Goal: Find specific page/section: Find specific page/section

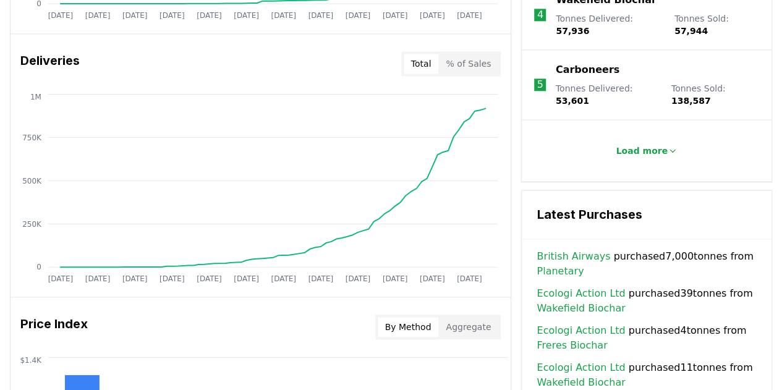
scroll to position [741, 0]
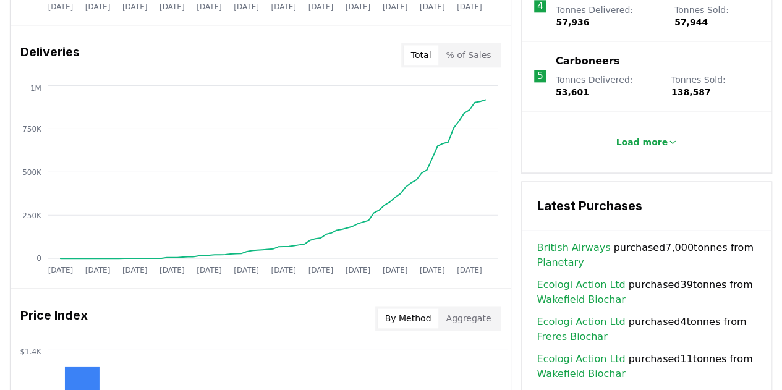
drag, startPoint x: 0, startPoint y: 0, endPoint x: 730, endPoint y: 226, distance: 763.7
click at [730, 226] on html "CDR . fyi Leaderboards CDR Map Pricing Survey Events Partners About Us Blog Con…" at bounding box center [391, 68] width 782 height 1618
click at [565, 240] on link "British Airways" at bounding box center [573, 247] width 74 height 15
